Goal: Information Seeking & Learning: Learn about a topic

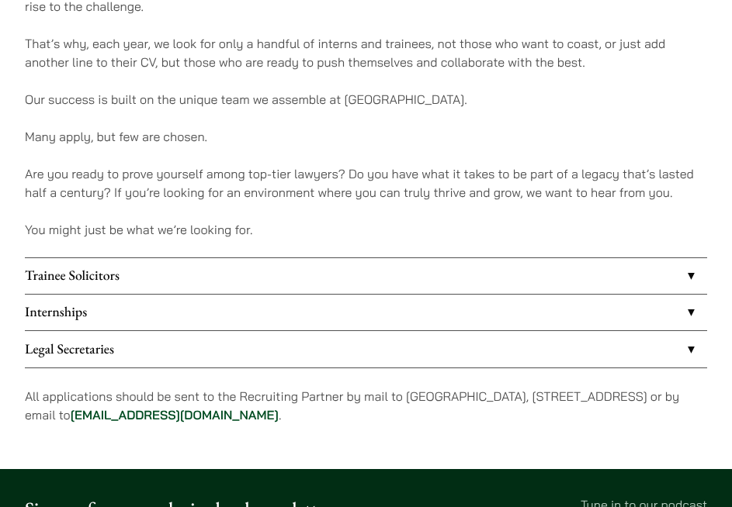
scroll to position [1064, 0]
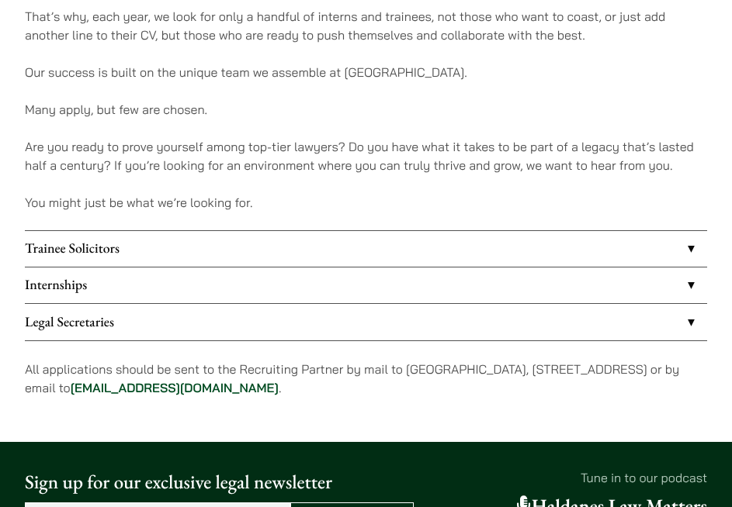
click at [208, 254] on link "Trainee Solicitors" at bounding box center [366, 249] width 682 height 36
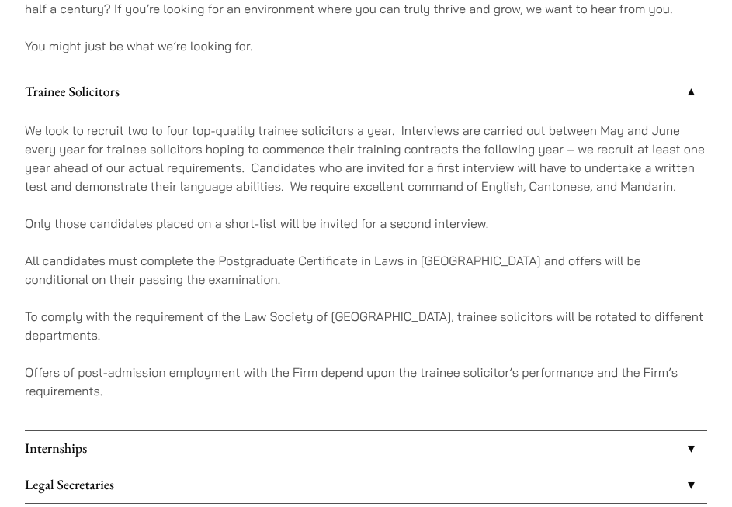
scroll to position [1223, 0]
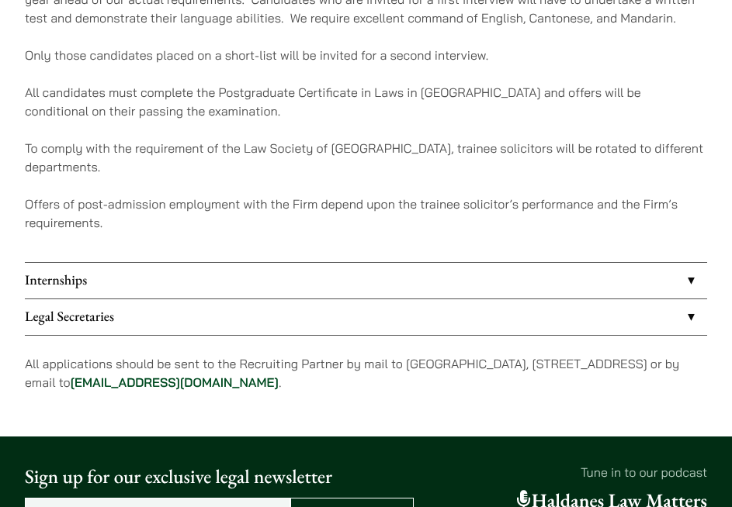
click at [205, 283] on link "Internships" at bounding box center [366, 281] width 682 height 36
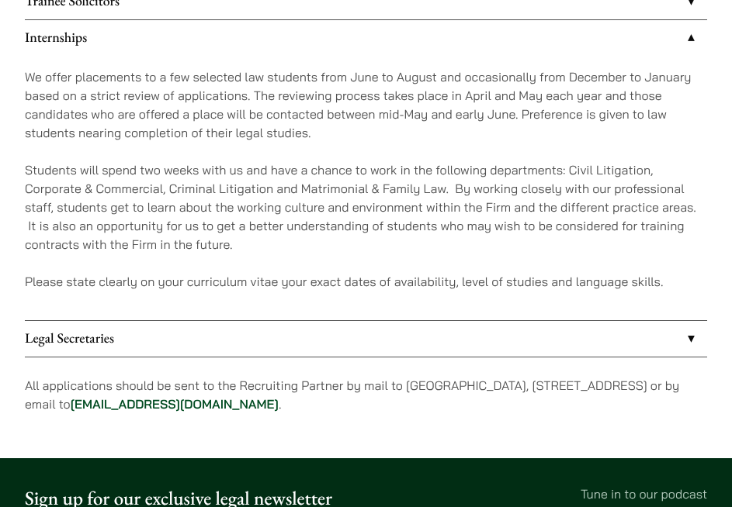
scroll to position [1310, 0]
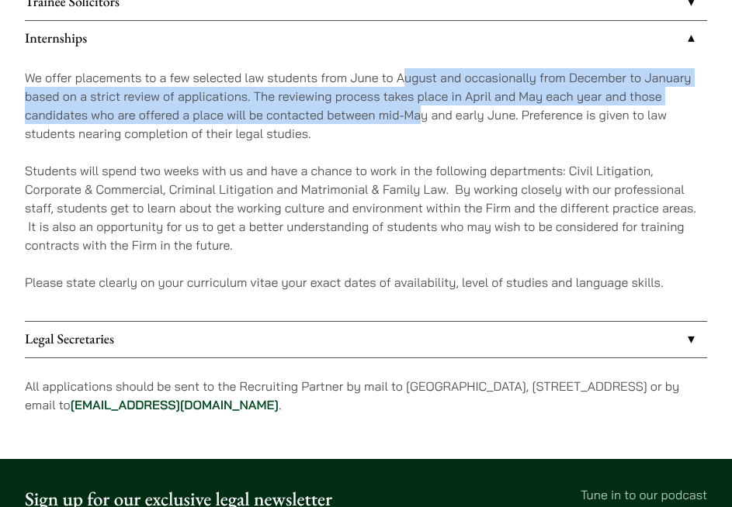
drag, startPoint x: 403, startPoint y: 73, endPoint x: 420, endPoint y: 112, distance: 42.7
click at [422, 112] on p "We offer placements to a few selected law students from June to August and occa…" at bounding box center [366, 105] width 682 height 74
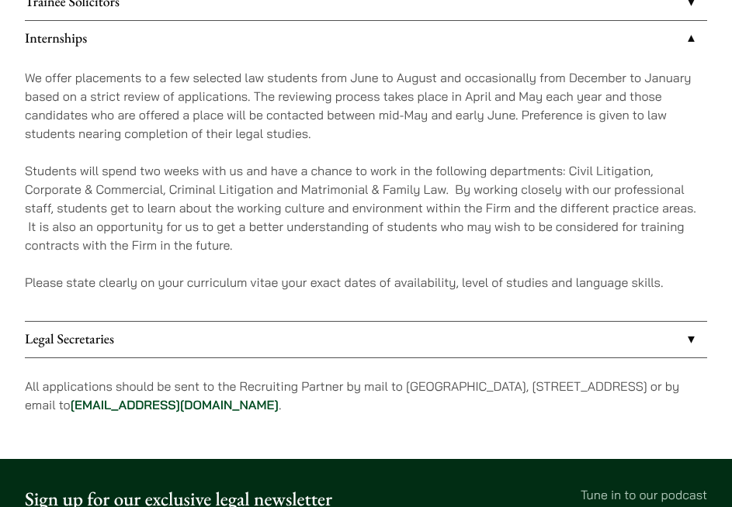
click at [456, 108] on p "We offer placements to a few selected law students from June to August and occa…" at bounding box center [366, 105] width 682 height 74
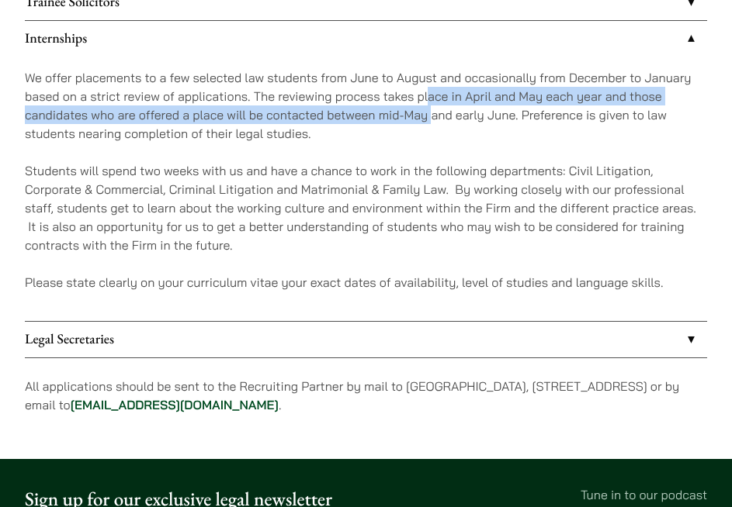
drag, startPoint x: 429, startPoint y: 95, endPoint x: 433, endPoint y: 117, distance: 22.1
click at [433, 117] on p "We offer placements to a few selected law students from June to August and occa…" at bounding box center [366, 105] width 682 height 74
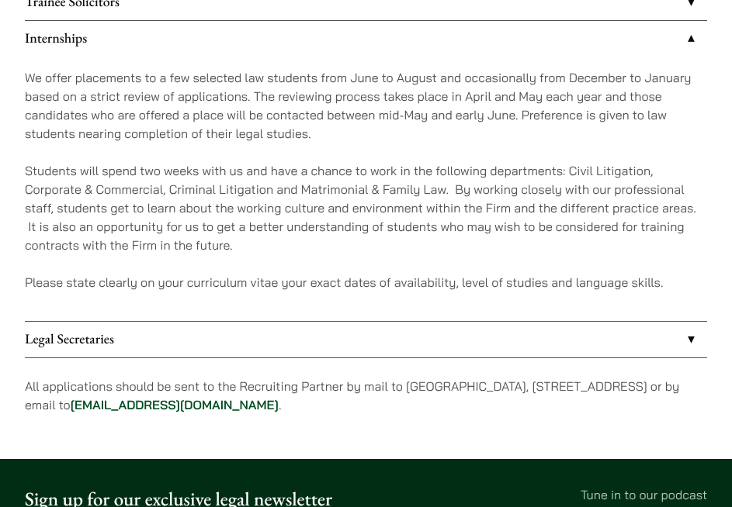
click at [444, 138] on p "We offer placements to a few selected law students from June to August and occa…" at bounding box center [366, 105] width 682 height 74
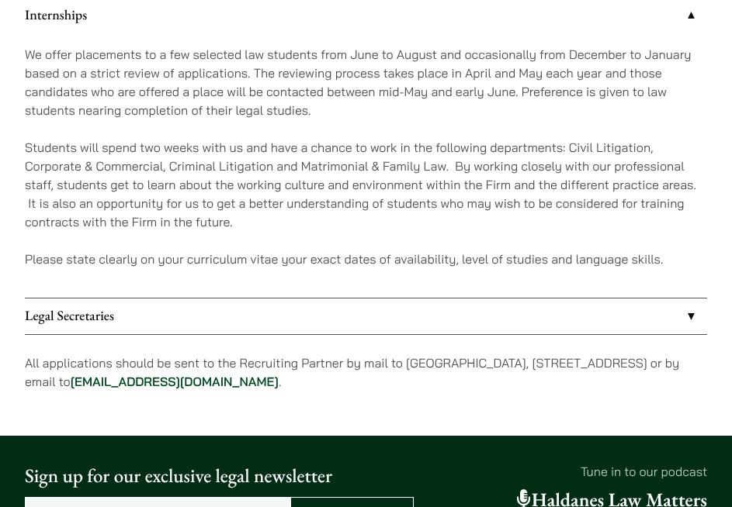
scroll to position [1331, 0]
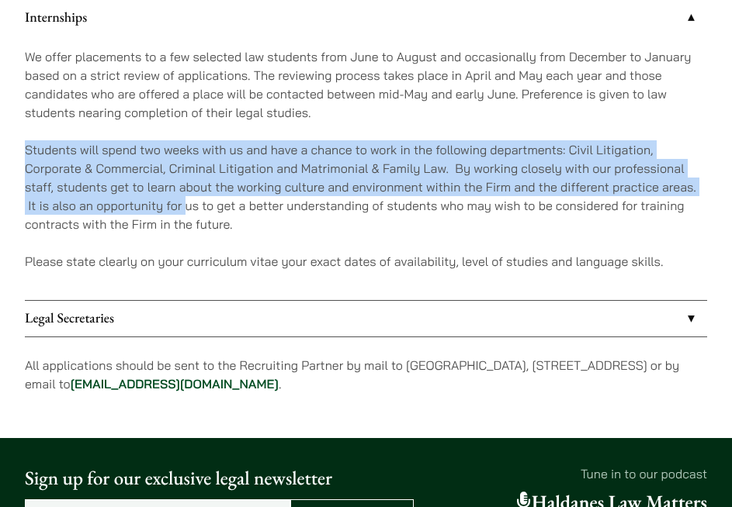
drag, startPoint x: 26, startPoint y: 154, endPoint x: 185, endPoint y: 202, distance: 166.9
click at [187, 202] on p "Students will spend two weeks with us and have a chance to work in the followin…" at bounding box center [366, 186] width 682 height 93
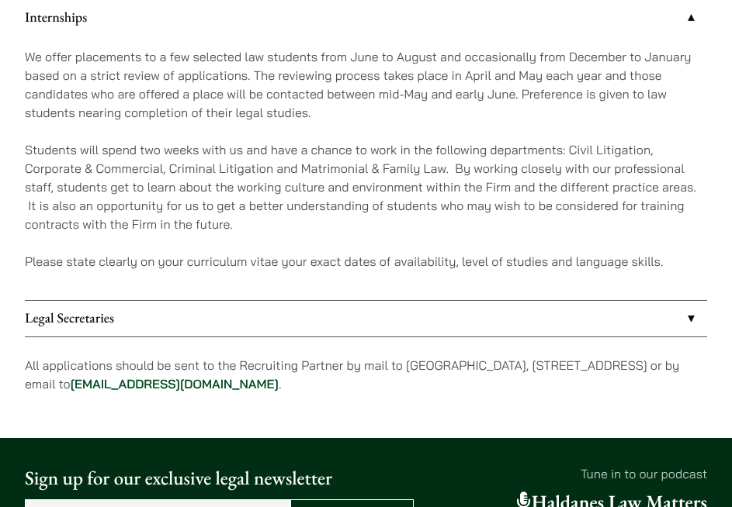
click at [196, 223] on p "Students will spend two weeks with us and have a chance to work in the followin…" at bounding box center [366, 186] width 682 height 93
click at [225, 309] on link "Legal Secretaries" at bounding box center [366, 319] width 682 height 36
